Goal: Use online tool/utility: Utilize a website feature to perform a specific function

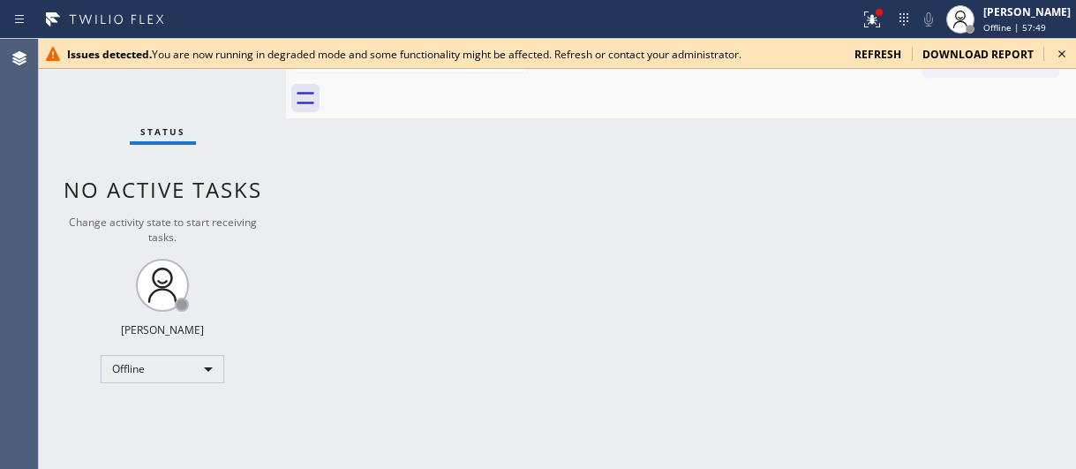
click at [1061, 50] on icon at bounding box center [1062, 53] width 21 height 21
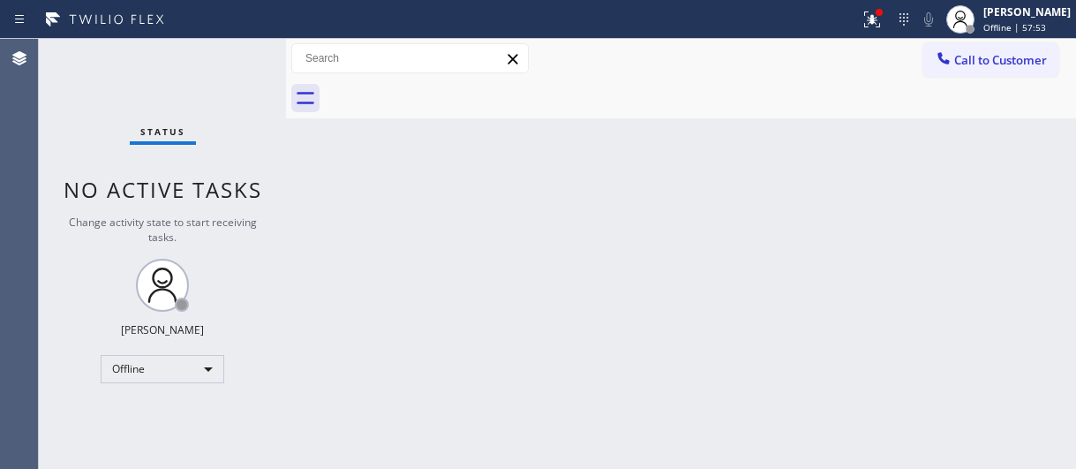
click at [842, 181] on div "Back to Dashboard Change Sender ID Customers Technicians Select a contact Outbo…" at bounding box center [681, 254] width 790 height 430
